Goal: Task Accomplishment & Management: Manage account settings

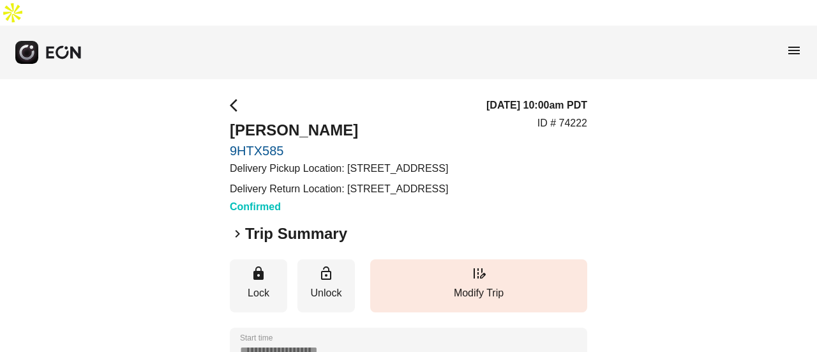
click at [790, 43] on span "menu" at bounding box center [794, 50] width 15 height 15
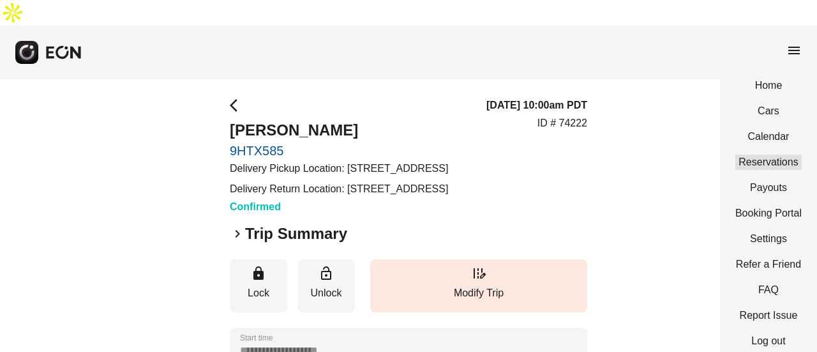
click at [771, 154] on link "Reservations" at bounding box center [768, 161] width 66 height 15
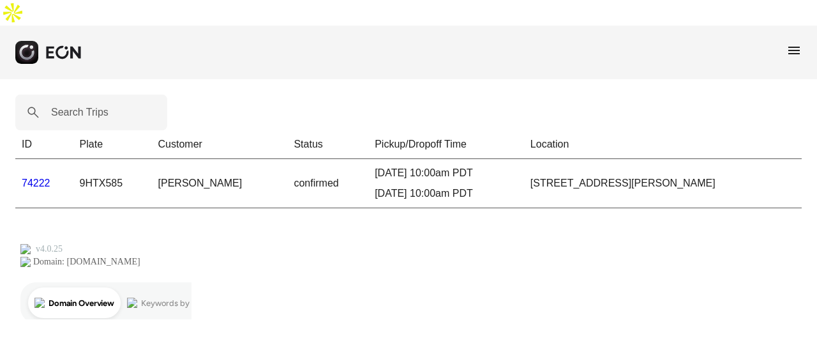
click at [38, 177] on link "74222" at bounding box center [36, 182] width 29 height 11
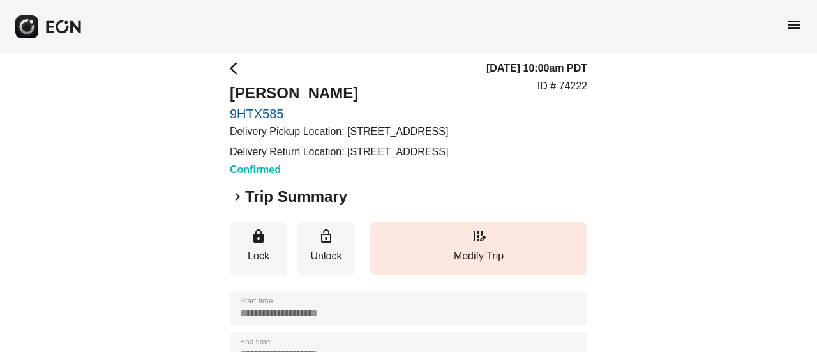
scroll to position [64, 0]
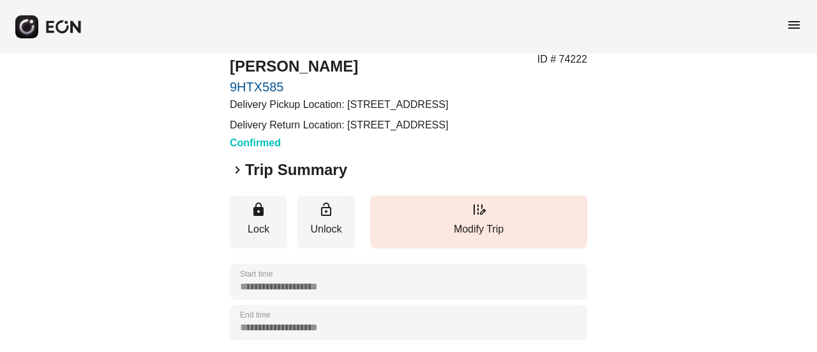
click at [237, 177] on span "keyboard_arrow_right" at bounding box center [237, 169] width 15 height 15
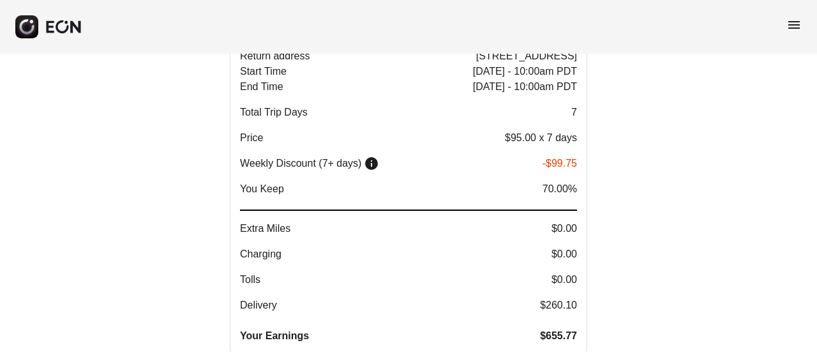
scroll to position [255, 0]
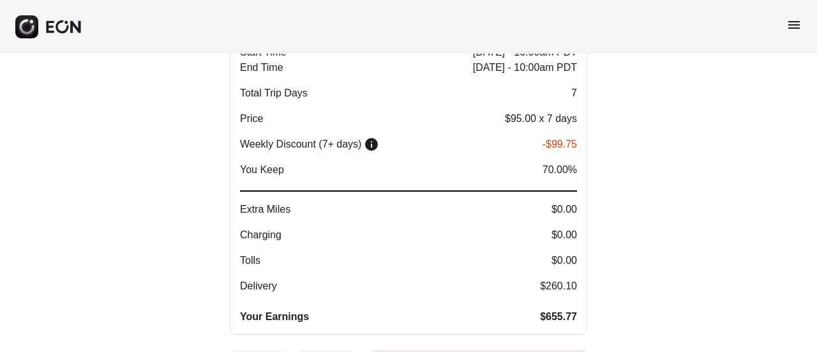
drag, startPoint x: 486, startPoint y: 119, endPoint x: 583, endPoint y: 130, distance: 97.6
click at [583, 130] on button "Delivery address [STREET_ADDRESS] Return address [STREET_ADDRESS] Start Time [D…" at bounding box center [409, 169] width 358 height 331
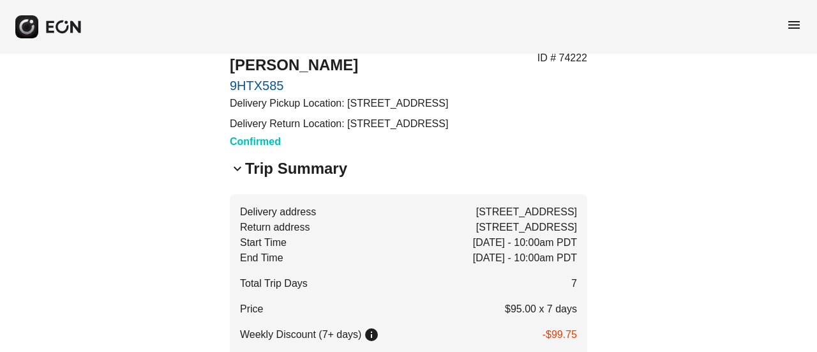
scroll to position [0, 0]
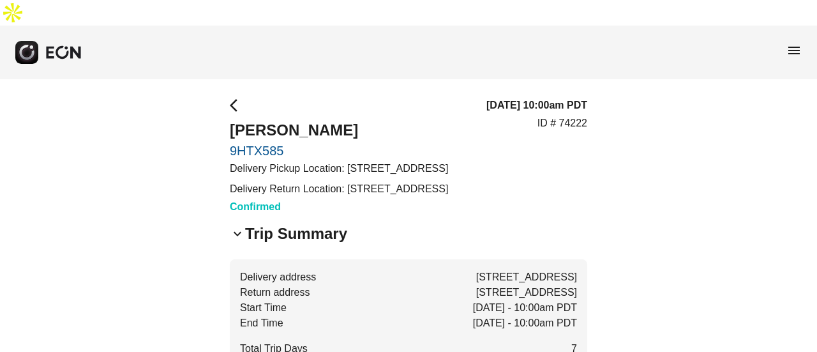
click at [789, 43] on span "menu" at bounding box center [794, 50] width 15 height 15
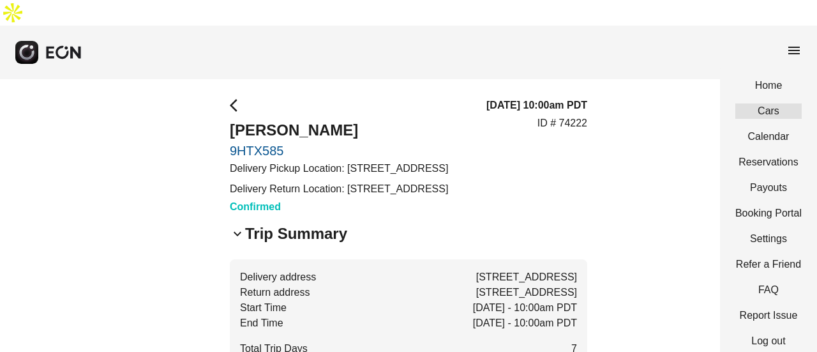
click at [765, 103] on link "Cars" at bounding box center [768, 110] width 66 height 15
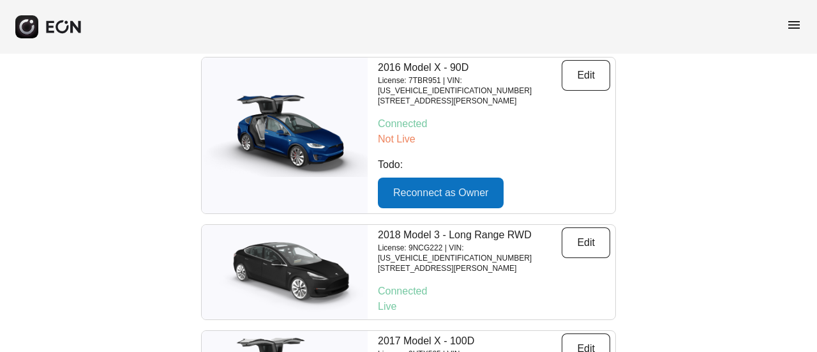
scroll to position [503, 0]
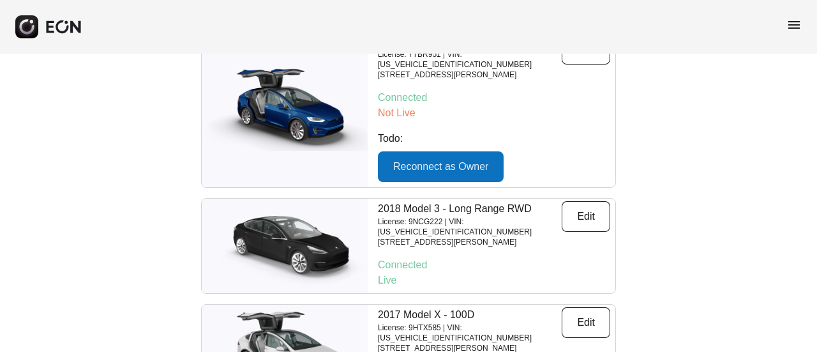
drag, startPoint x: 530, startPoint y: 189, endPoint x: 374, endPoint y: 162, distance: 158.2
type textarea "**********"
click at [374, 199] on div "2018 Model 3 - Long Range RWD License: 9NCG222 | VIN: [US_VEHICLE_IDENTIFICATIO…" at bounding box center [494, 246] width 243 height 94
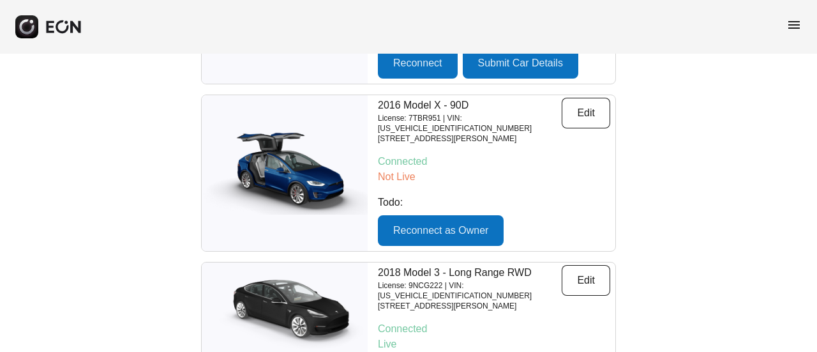
click at [674, 172] on div "Search Cars Add Cars Major update - keyless rentals are coming Connect your car…" at bounding box center [408, 60] width 817 height 840
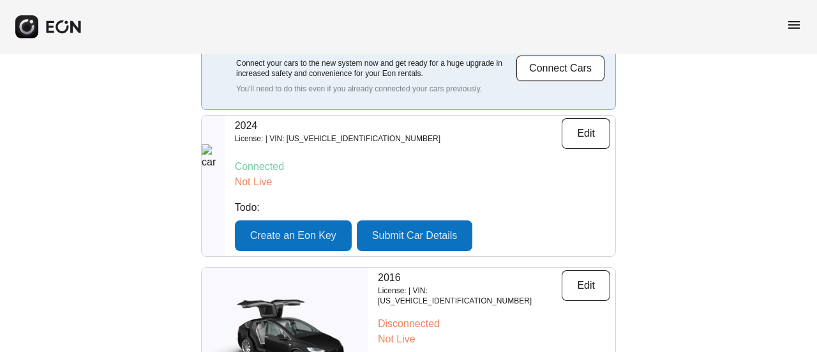
scroll to position [0, 0]
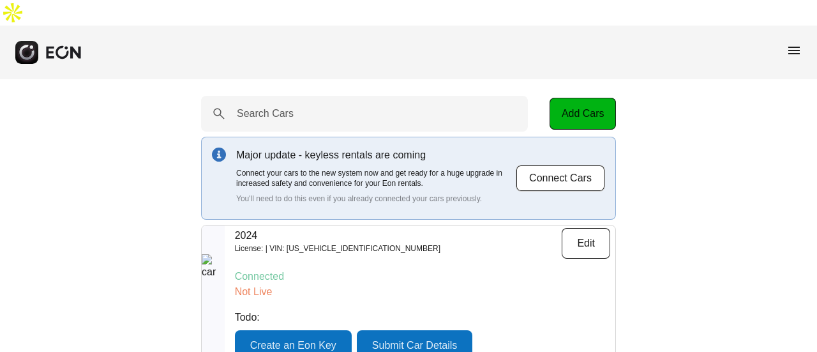
click at [793, 43] on span "menu" at bounding box center [794, 50] width 15 height 15
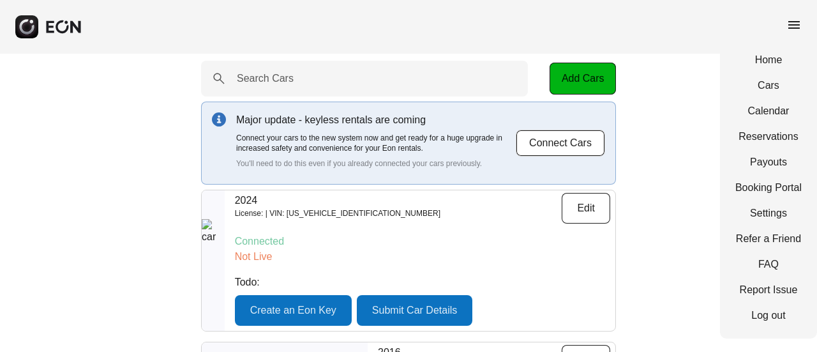
scroll to position [64, 0]
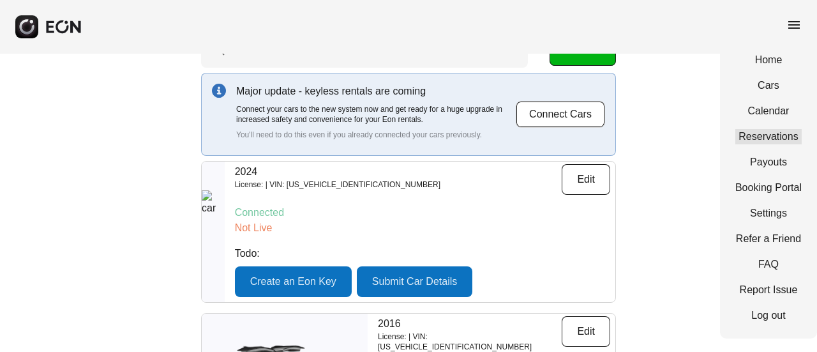
click at [764, 133] on link "Reservations" at bounding box center [768, 136] width 66 height 15
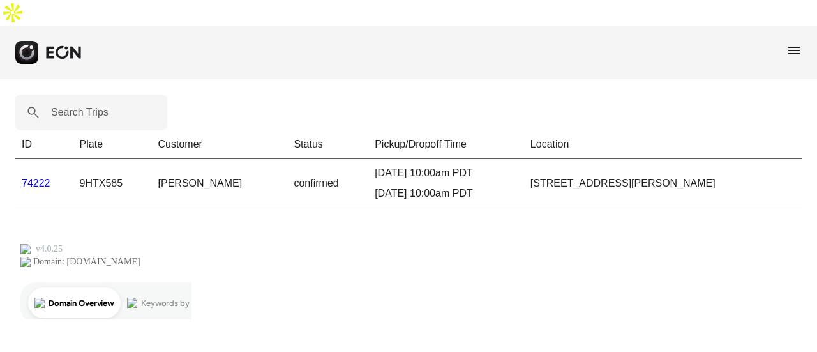
click at [39, 177] on link "74222" at bounding box center [36, 182] width 29 height 11
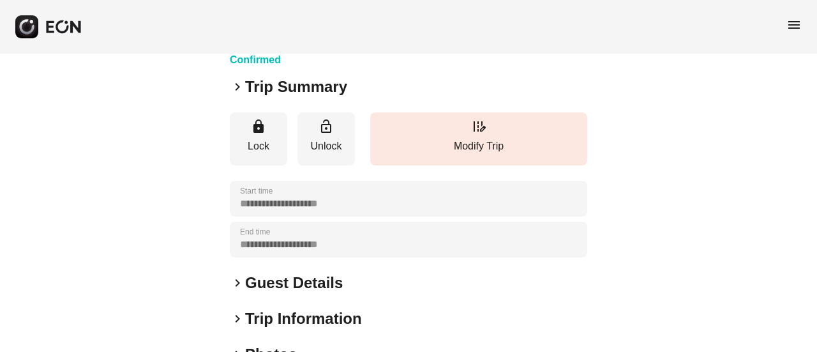
scroll to position [128, 0]
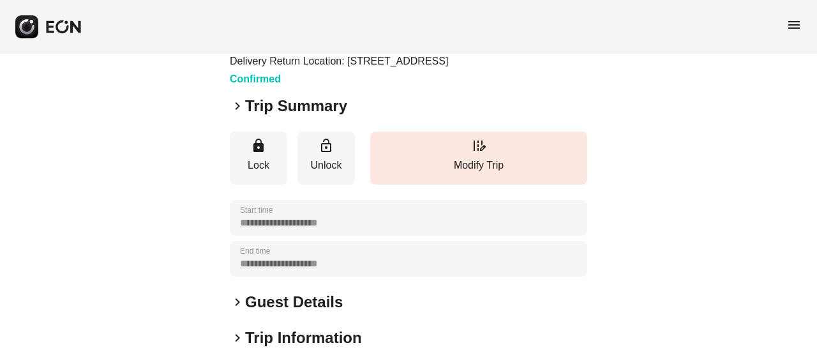
click at [237, 114] on span "keyboard_arrow_right" at bounding box center [237, 105] width 15 height 15
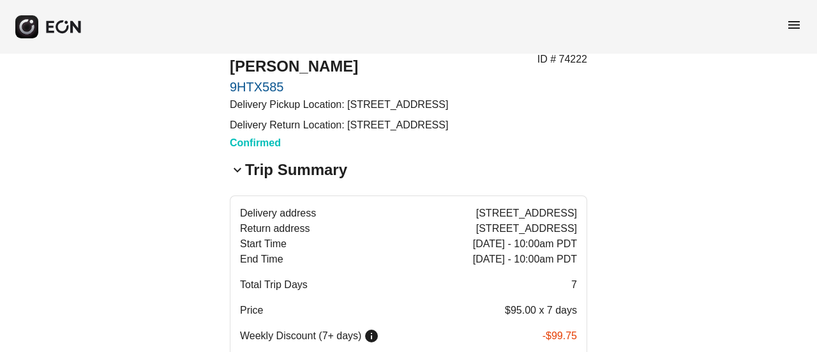
scroll to position [0, 0]
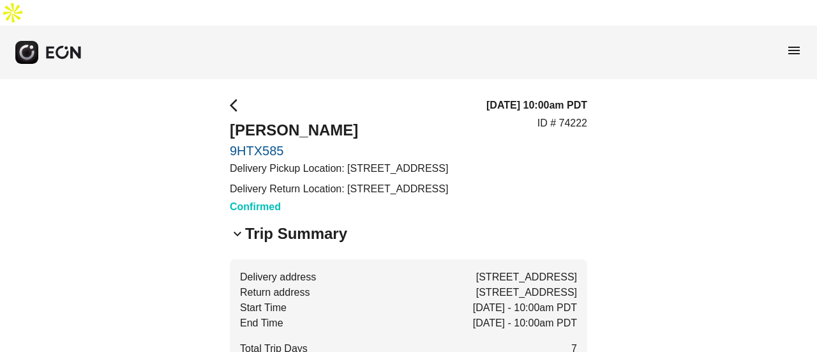
drag, startPoint x: 370, startPoint y: 147, endPoint x: 441, endPoint y: 147, distance: 70.2
click at [441, 161] on p "Delivery Pickup Location: [STREET_ADDRESS]" at bounding box center [339, 168] width 218 height 15
click at [402, 161] on p "Delivery Pickup Location: [STREET_ADDRESS]" at bounding box center [339, 168] width 218 height 15
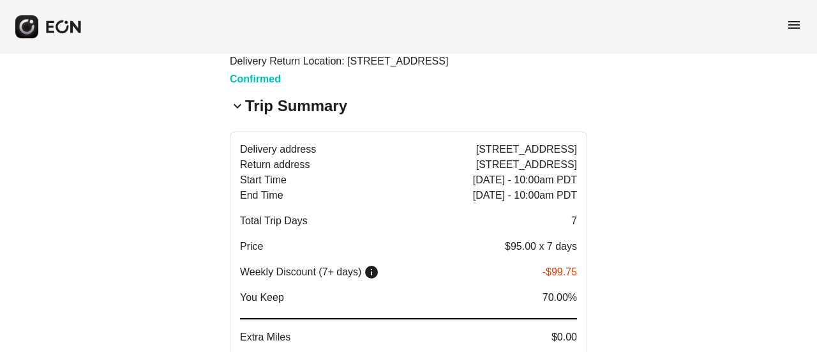
scroll to position [64, 0]
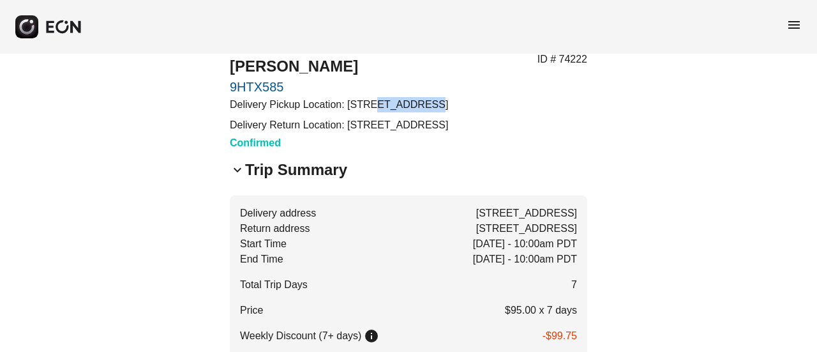
click at [376, 97] on p "Delivery Pickup Location: [STREET_ADDRESS]" at bounding box center [339, 104] width 218 height 15
drag, startPoint x: 373, startPoint y: 78, endPoint x: 415, endPoint y: 80, distance: 41.6
click at [415, 97] on p "Delivery Pickup Location: [STREET_ADDRESS]" at bounding box center [339, 104] width 218 height 15
click at [793, 30] on span "menu" at bounding box center [794, 24] width 15 height 15
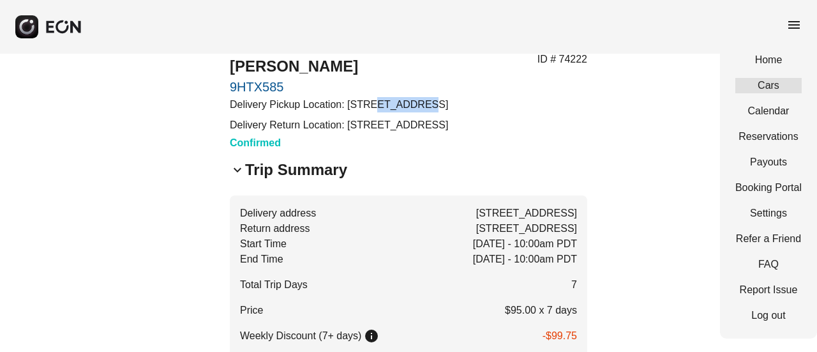
click at [764, 87] on link "Cars" at bounding box center [768, 85] width 66 height 15
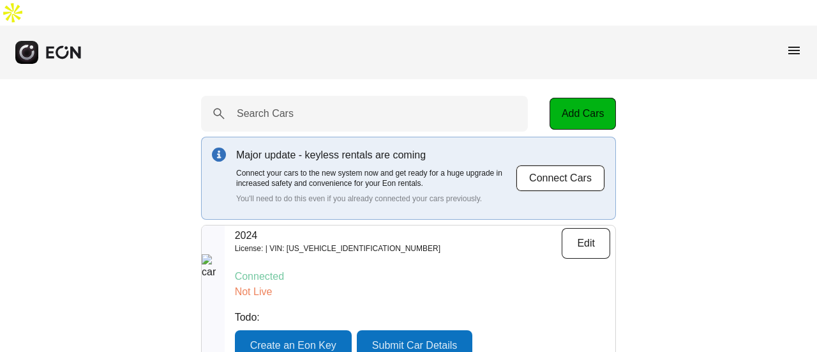
click at [794, 43] on span "menu" at bounding box center [794, 50] width 15 height 15
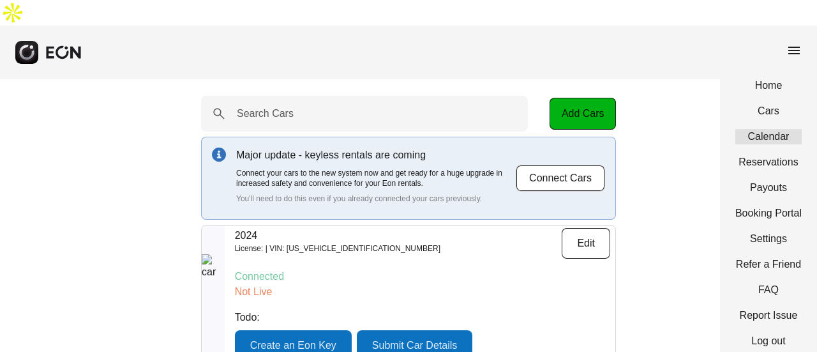
click at [763, 129] on link "Calendar" at bounding box center [768, 136] width 66 height 15
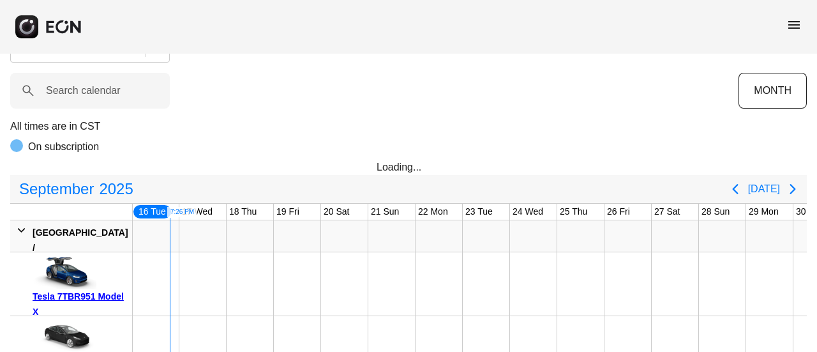
scroll to position [121, 0]
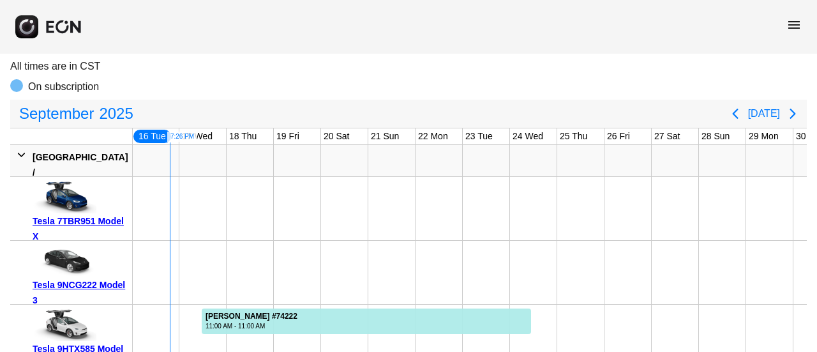
click at [200, 241] on div at bounding box center [202, 272] width 47 height 63
click at [201, 241] on div at bounding box center [202, 272] width 47 height 63
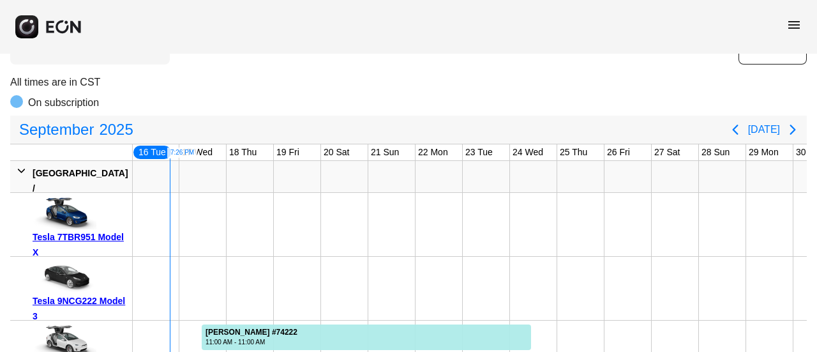
scroll to position [57, 0]
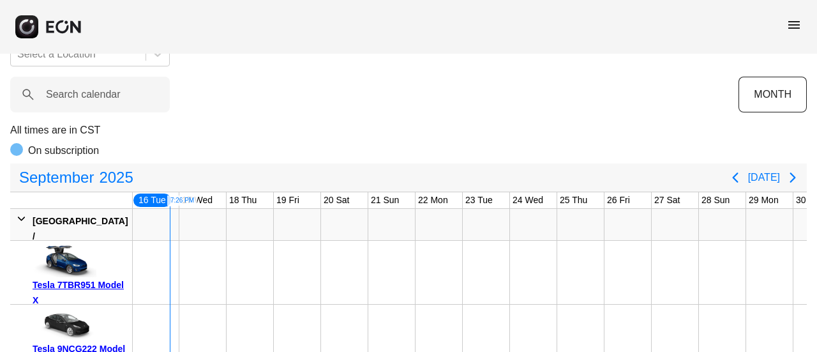
click at [190, 192] on div "17 Wed" at bounding box center [197, 200] width 36 height 16
click at [235, 192] on div "18 Thu" at bounding box center [243, 200] width 33 height 16
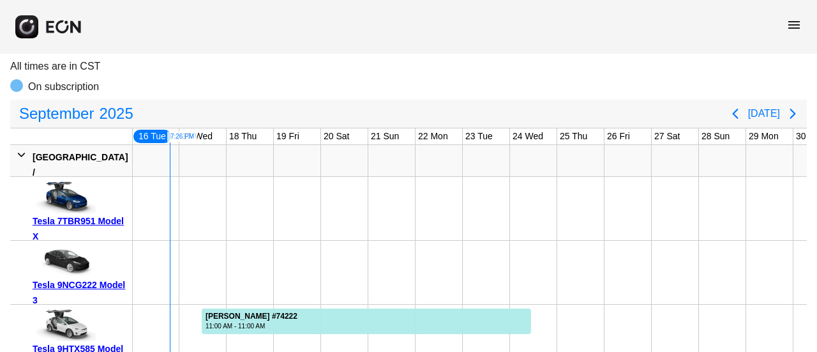
drag, startPoint x: 200, startPoint y: 240, endPoint x: 608, endPoint y: 233, distance: 407.4
click at [608, 241] on div at bounding box center [628, 272] width 47 height 63
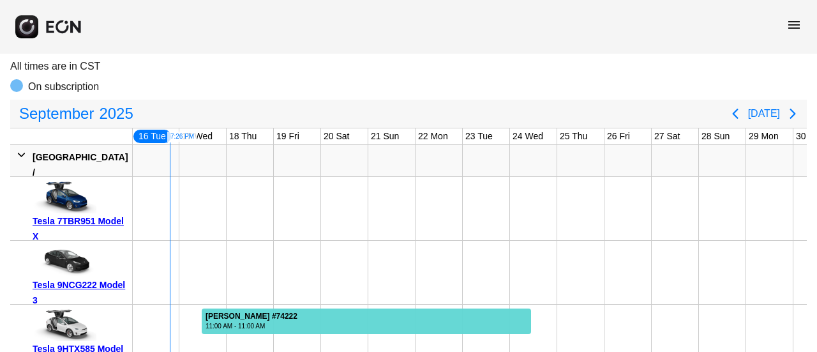
click at [246, 321] on div "11:00 AM - 11:00 AM" at bounding box center [252, 326] width 92 height 10
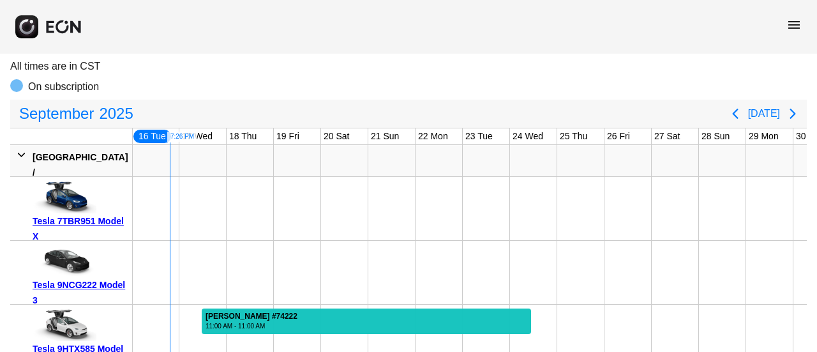
click at [351, 251] on div at bounding box center [344, 272] width 47 height 63
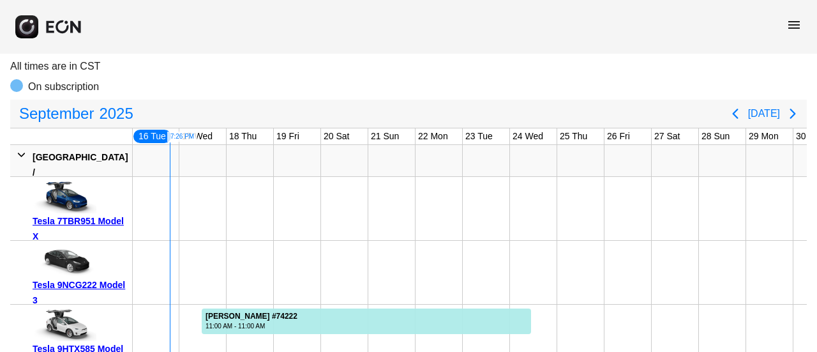
click at [792, 27] on span "menu" at bounding box center [794, 24] width 15 height 15
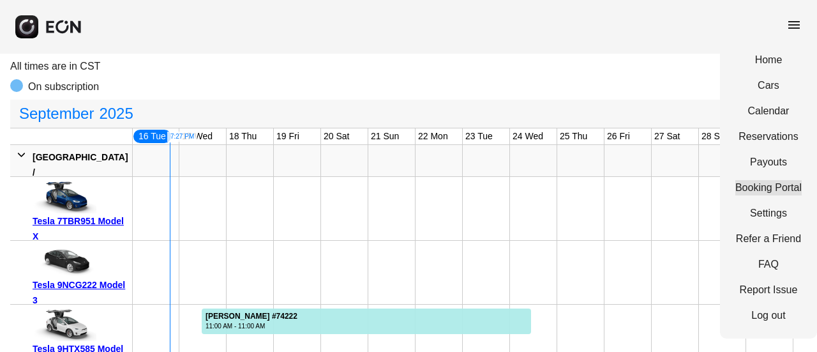
click at [763, 189] on link "Booking Portal" at bounding box center [768, 187] width 66 height 15
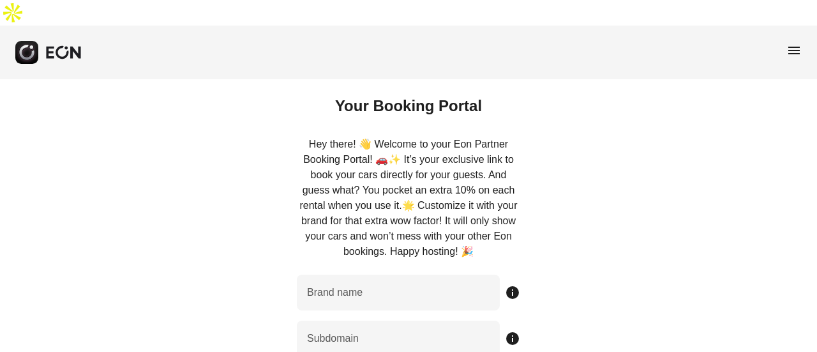
click at [798, 43] on span "menu" at bounding box center [794, 50] width 15 height 15
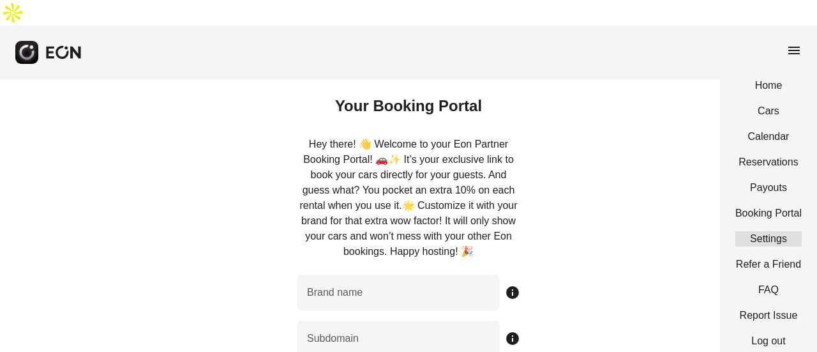
click at [773, 231] on link "Settings" at bounding box center [768, 238] width 66 height 15
select select "**"
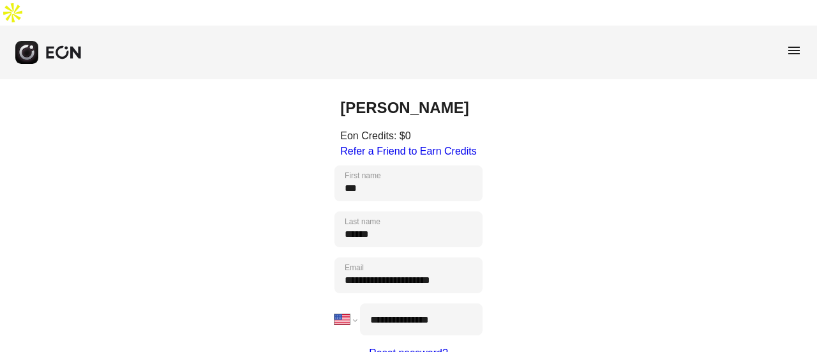
click at [790, 43] on span "menu" at bounding box center [794, 50] width 15 height 15
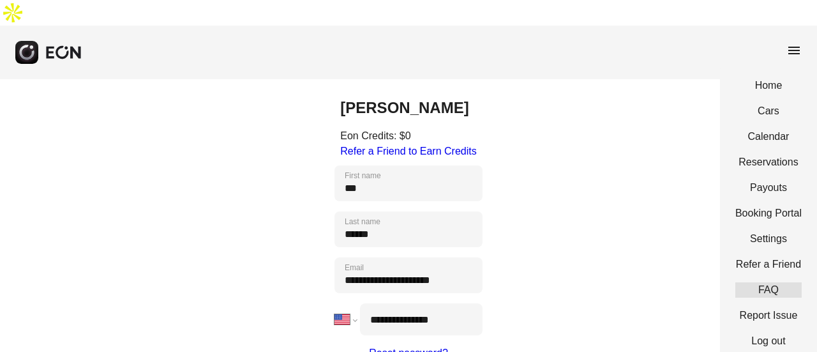
click at [766, 282] on link "FAQ" at bounding box center [768, 289] width 66 height 15
click at [754, 129] on link "Calendar" at bounding box center [768, 136] width 66 height 15
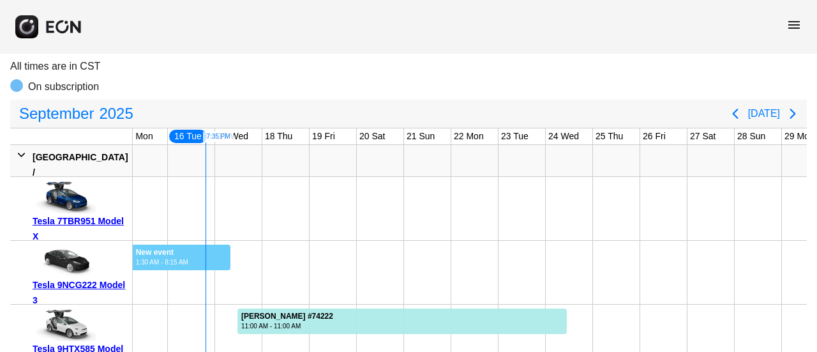
scroll to position [0, 635]
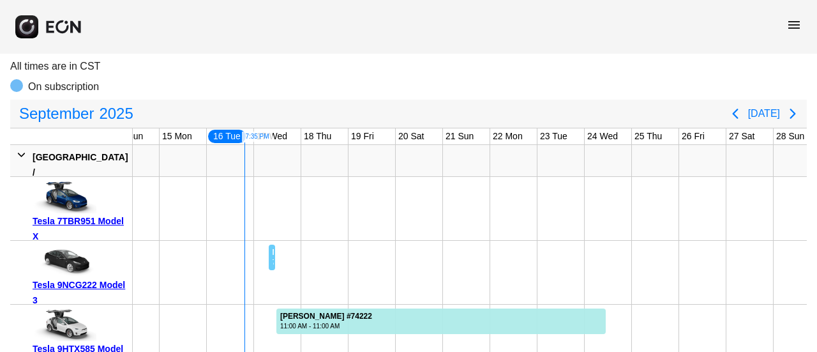
drag, startPoint x: 195, startPoint y: 246, endPoint x: 273, endPoint y: 257, distance: 78.7
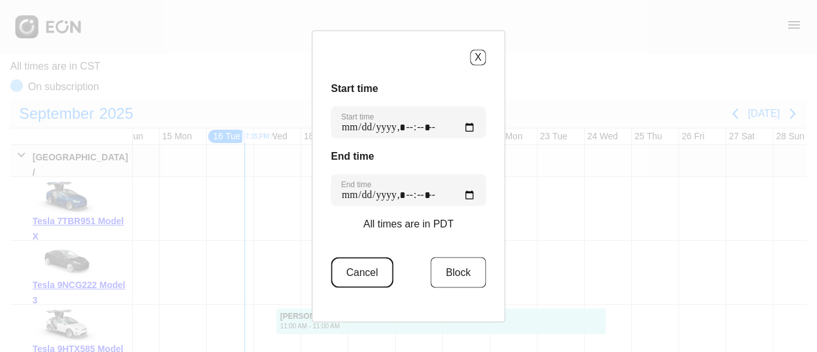
click at [347, 276] on button "Cancel" at bounding box center [362, 272] width 63 height 31
click at [367, 265] on button "Cancel" at bounding box center [362, 272] width 63 height 31
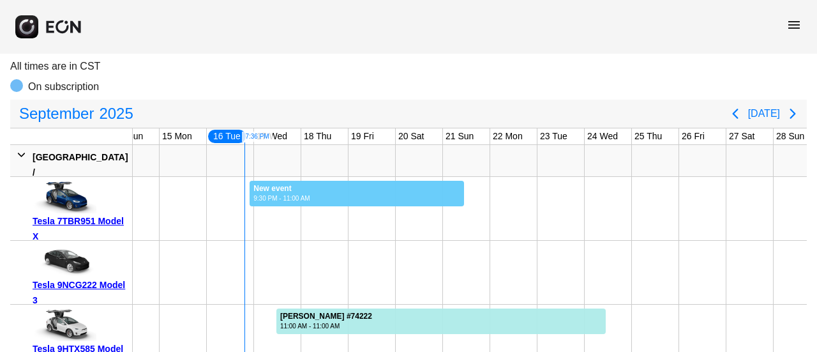
drag, startPoint x: 249, startPoint y: 196, endPoint x: 464, endPoint y: 201, distance: 215.2
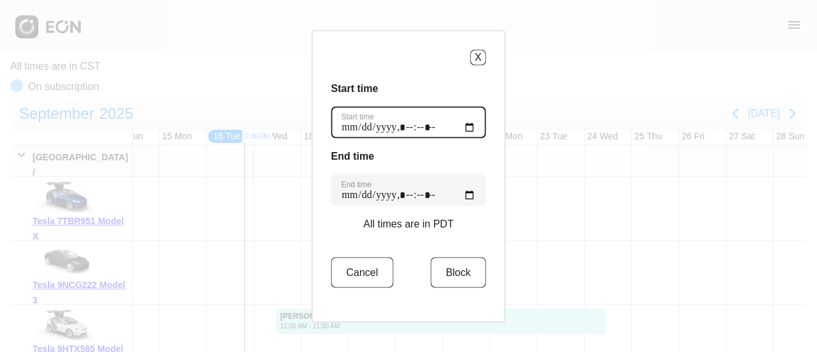
click at [410, 126] on time "Start time" at bounding box center [408, 122] width 155 height 32
type time "**********"
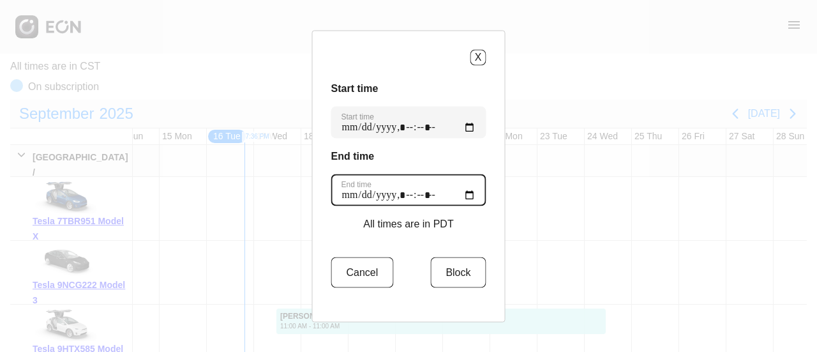
click at [412, 195] on time "End time" at bounding box center [408, 190] width 155 height 32
type time "**********"
click at [415, 192] on time "End time" at bounding box center [408, 190] width 155 height 32
type time "**********"
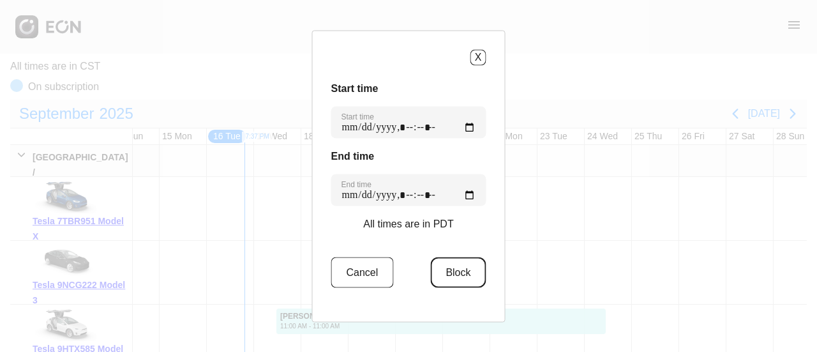
click at [460, 271] on button "Block" at bounding box center [458, 272] width 56 height 31
